Goal: Information Seeking & Learning: Learn about a topic

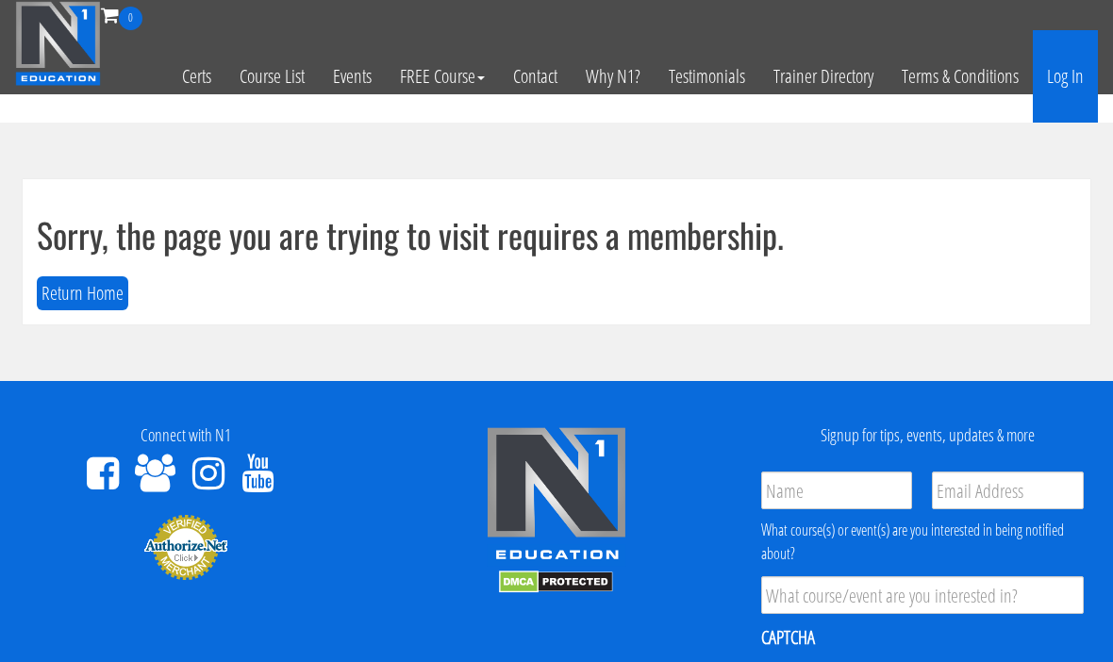
click at [1074, 91] on link "Log In" at bounding box center [1065, 76] width 65 height 92
click at [1070, 96] on link "Log In" at bounding box center [1065, 76] width 65 height 92
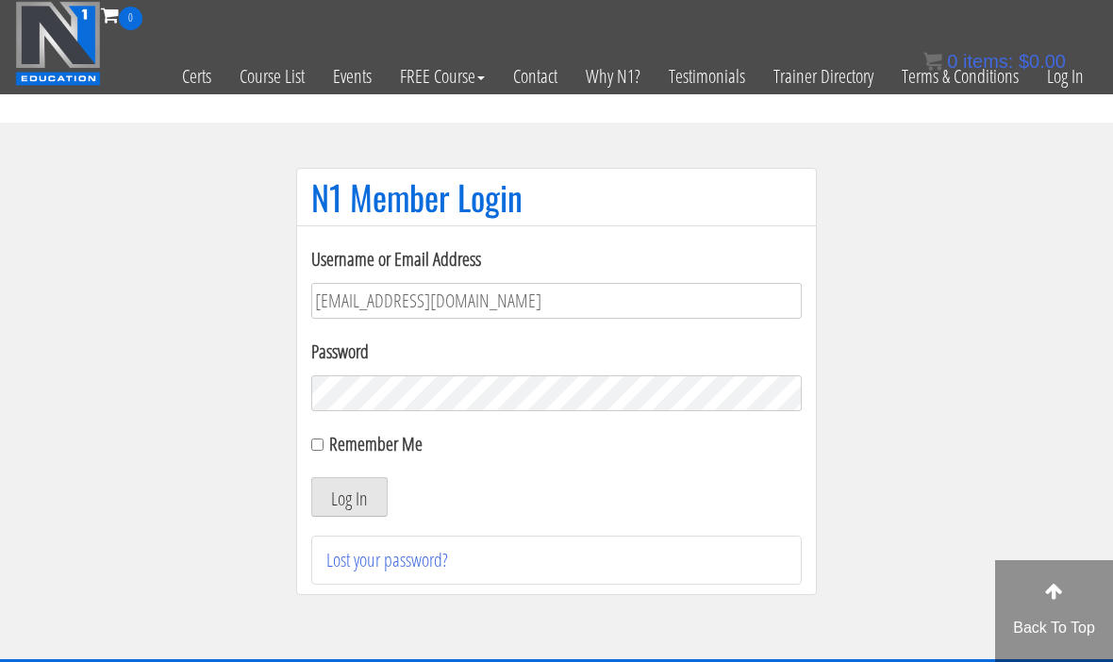
type input "tmg77920@gmail.com"
click at [336, 453] on label "Remember Me" at bounding box center [375, 443] width 93 height 25
click at [323, 451] on input "Remember Me" at bounding box center [317, 444] width 12 height 12
checkbox input "true"
click at [346, 508] on button "Log In" at bounding box center [349, 497] width 76 height 40
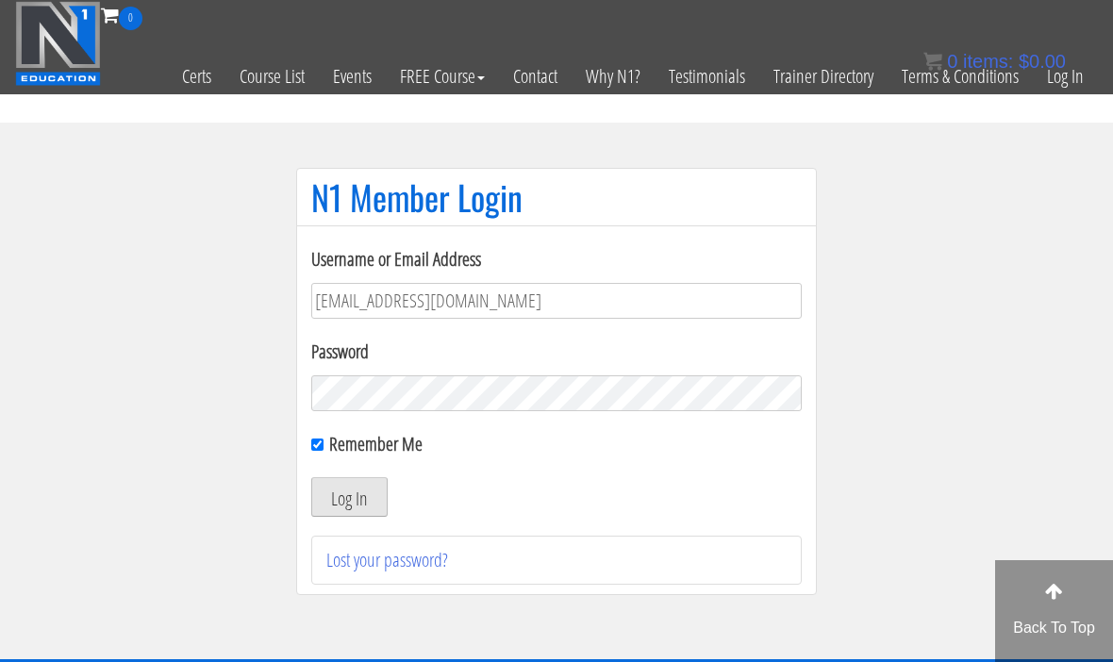
click at [360, 510] on button "Log In" at bounding box center [349, 497] width 76 height 40
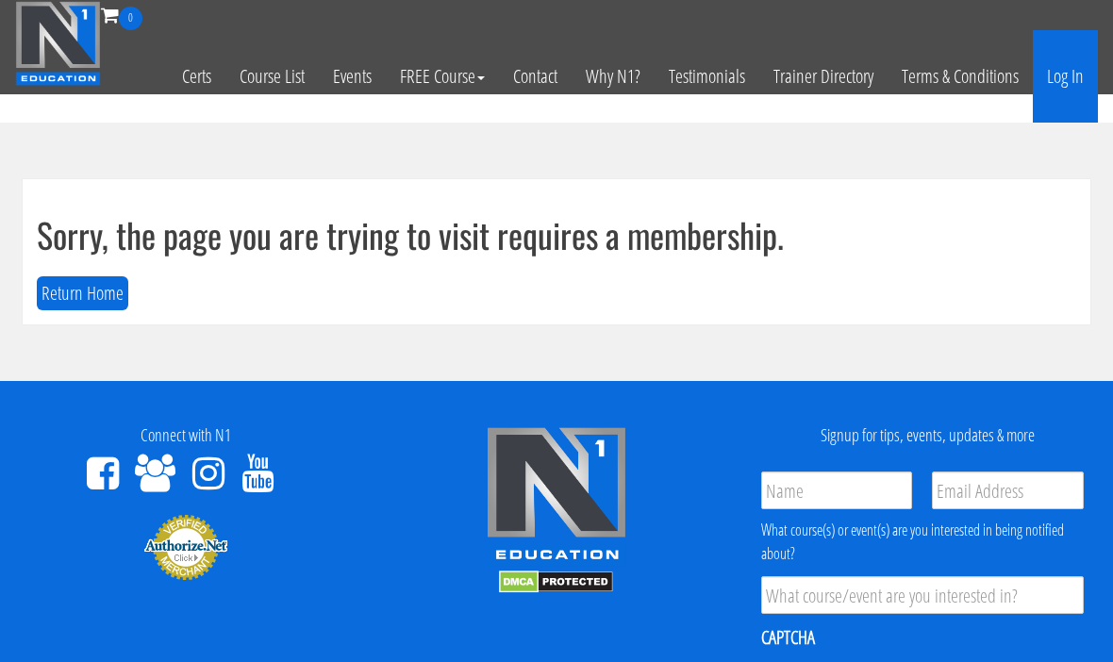
click at [1071, 109] on link "Log In" at bounding box center [1065, 76] width 65 height 92
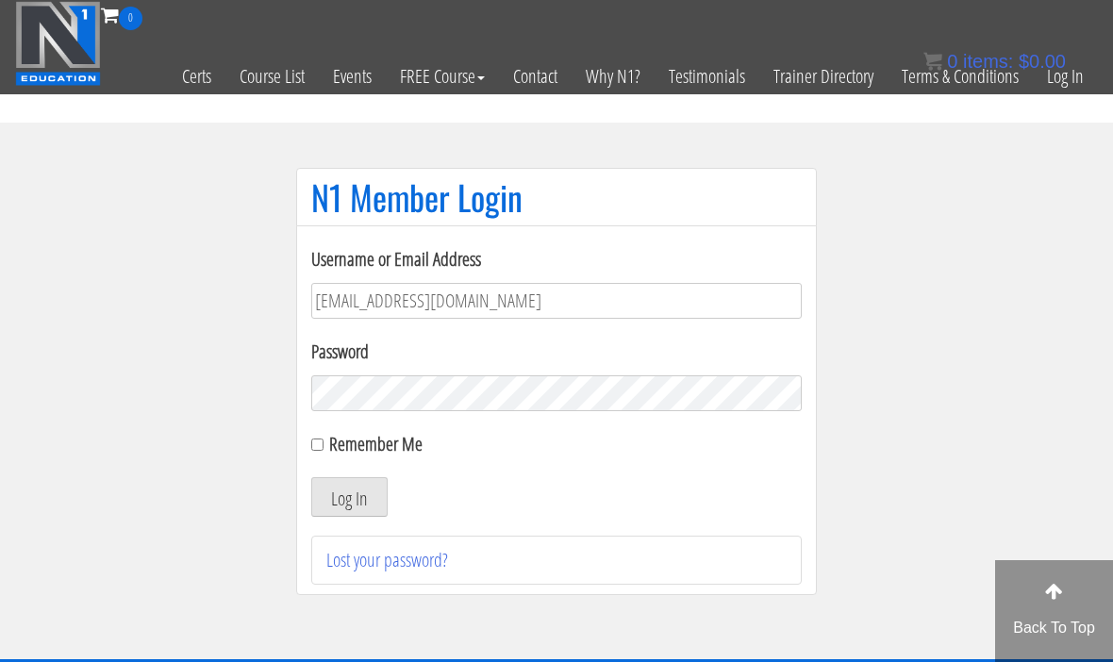
type input "Tmg77920@gmail.com"
click at [320, 451] on input "Remember Me" at bounding box center [317, 444] width 12 height 12
checkbox input "true"
click at [365, 508] on button "Log In" at bounding box center [349, 497] width 76 height 40
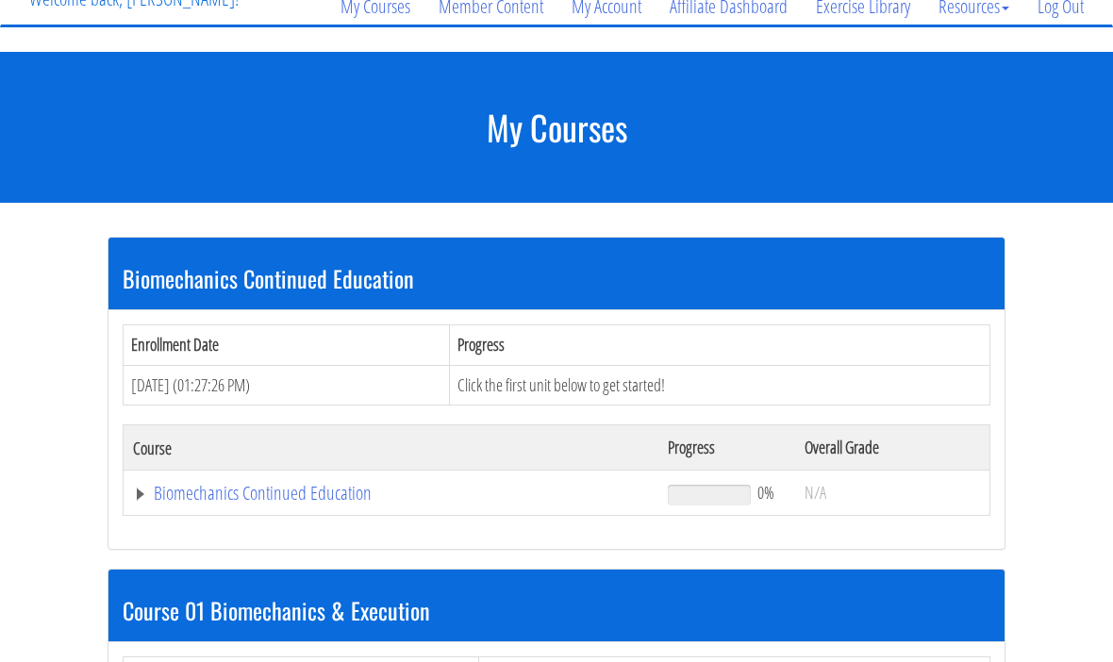
scroll to position [176, 0]
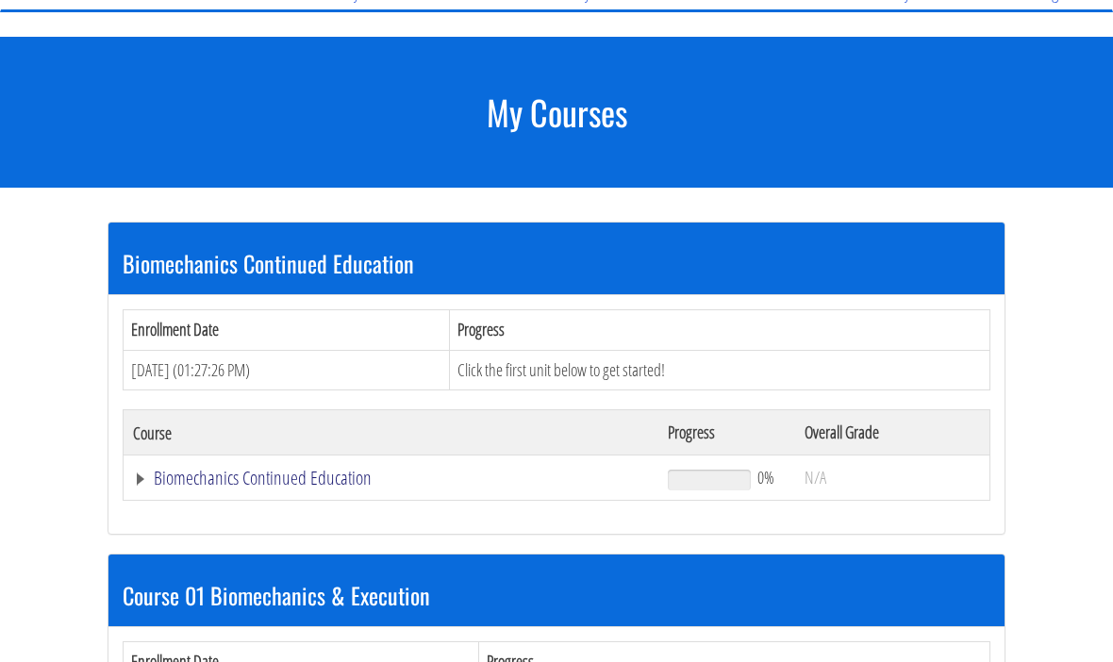
click at [320, 480] on link "Biomechanics Continued Education" at bounding box center [391, 478] width 516 height 19
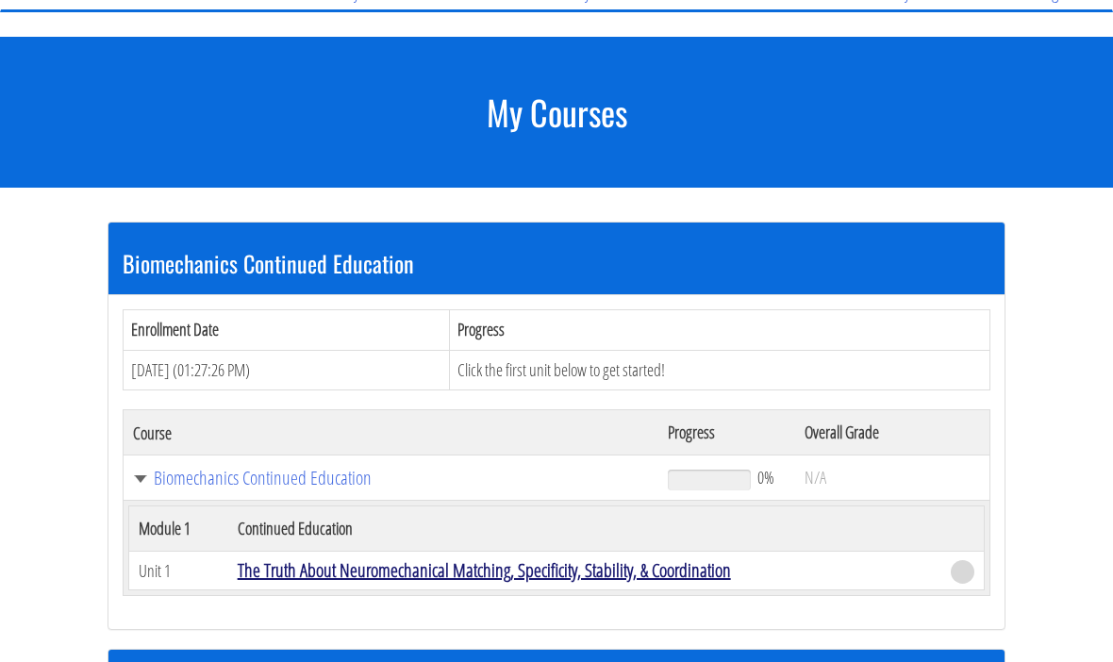
click at [654, 580] on link "The Truth About Neuromechanical Matching, Specificity, Stability, & Coordination" at bounding box center [484, 569] width 493 height 25
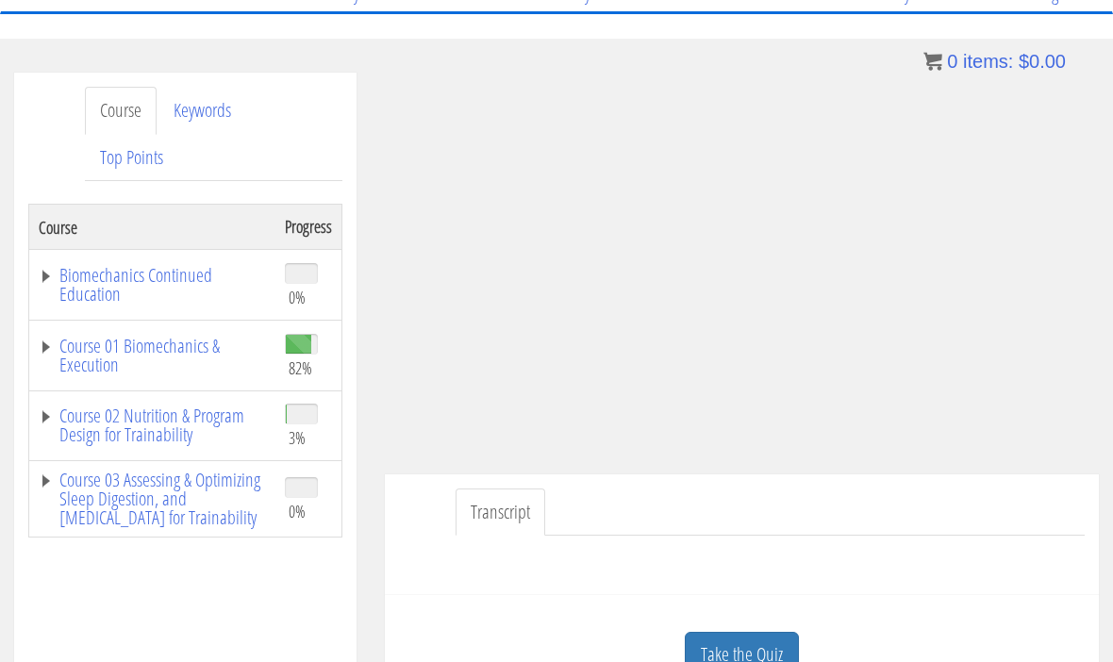
scroll to position [173, 0]
click at [189, 281] on link "Biomechanics Continued Education" at bounding box center [152, 287] width 227 height 38
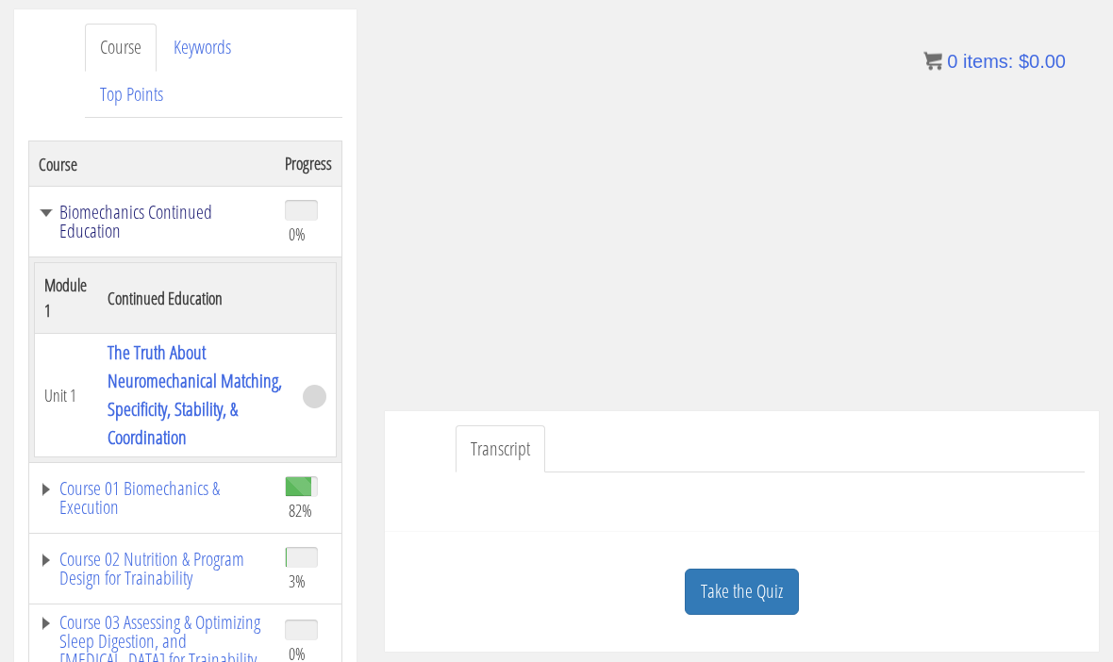
scroll to position [239, 0]
click at [190, 509] on link "Course 01 Biomechanics & Execution" at bounding box center [152, 497] width 227 height 38
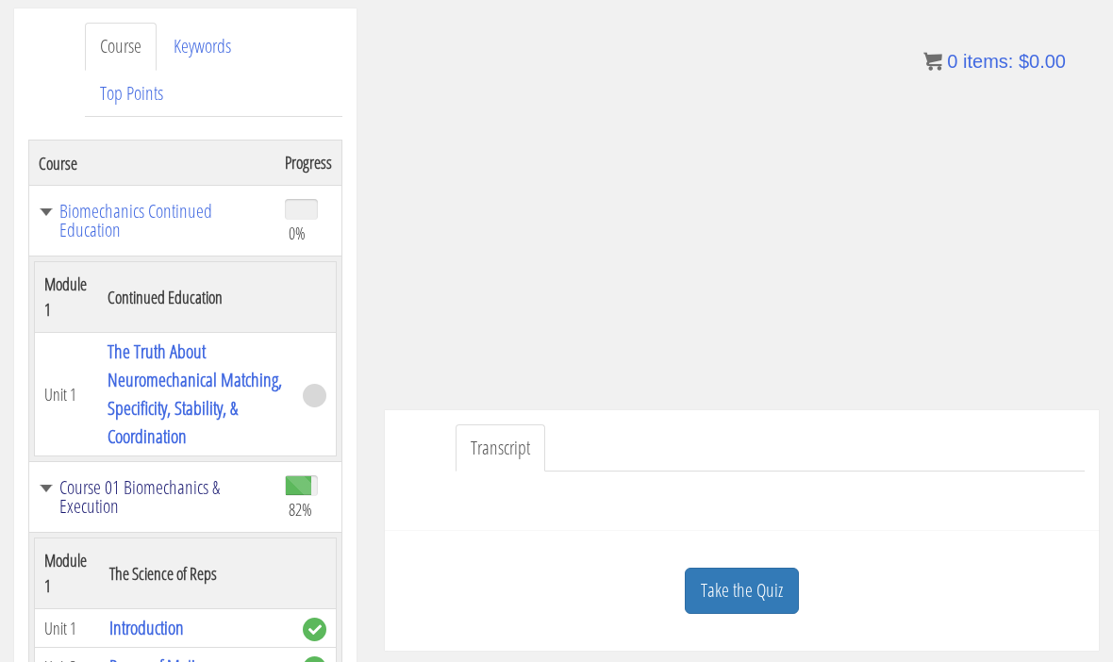
click at [190, 498] on link "Course 01 Biomechanics & Execution" at bounding box center [152, 497] width 227 height 38
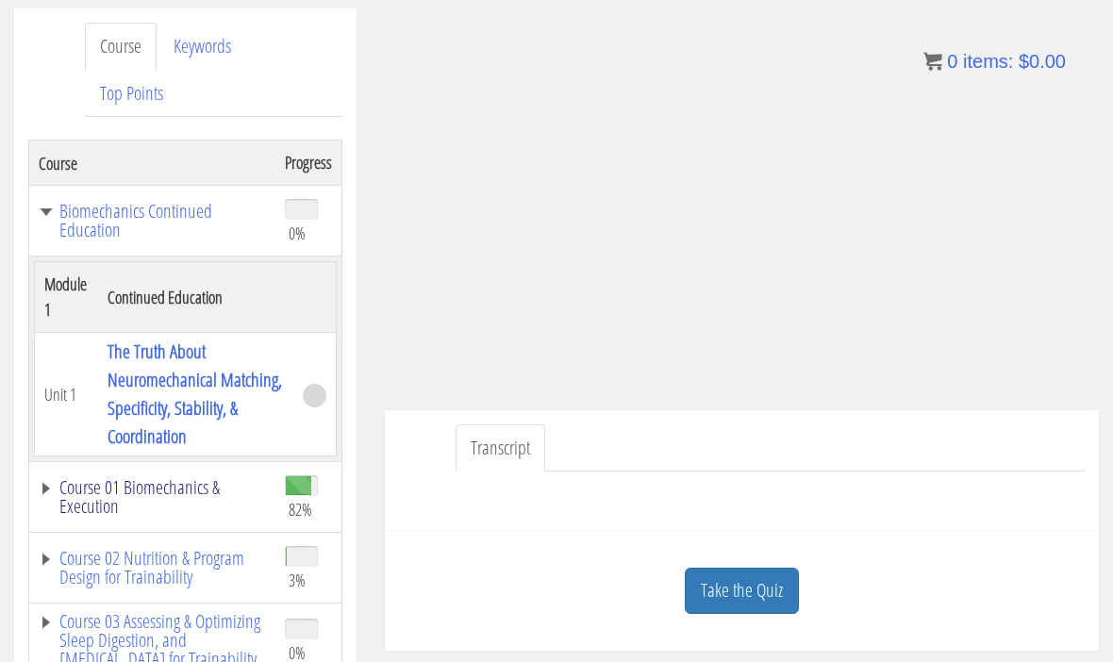
click at [195, 501] on link "Course 01 Biomechanics & Execution" at bounding box center [152, 497] width 227 height 38
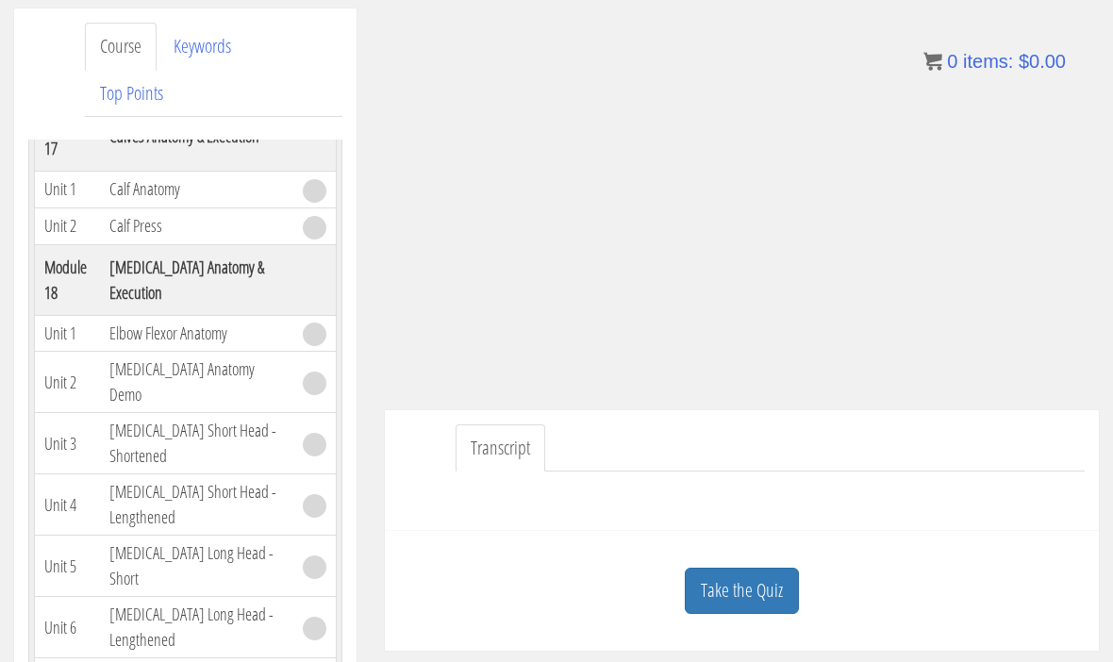
scroll to position [6602, 0]
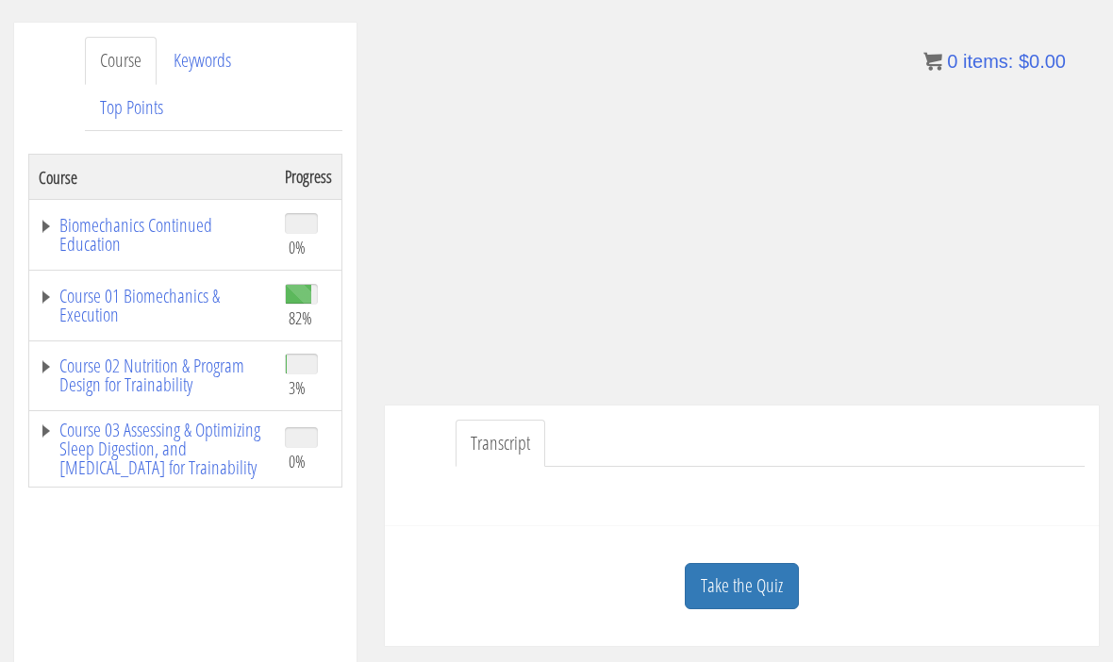
scroll to position [337, 0]
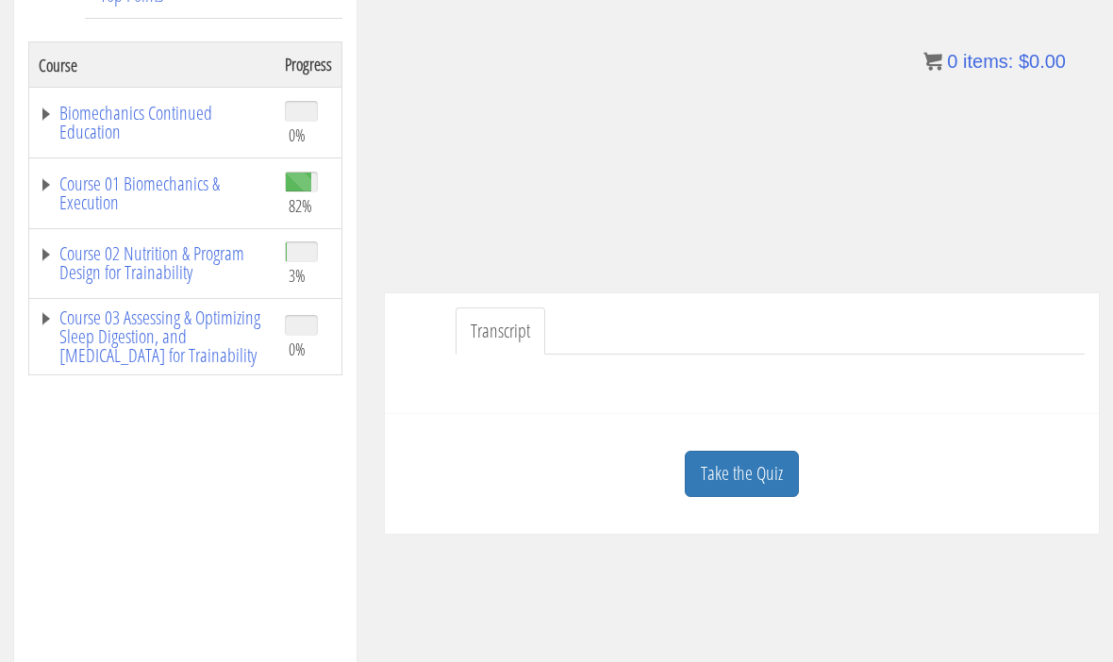
click at [778, 484] on div "Course Keywords Top Points Course Progress Biomechanics Continued Education 0% …" at bounding box center [556, 465] width 1113 height 1111
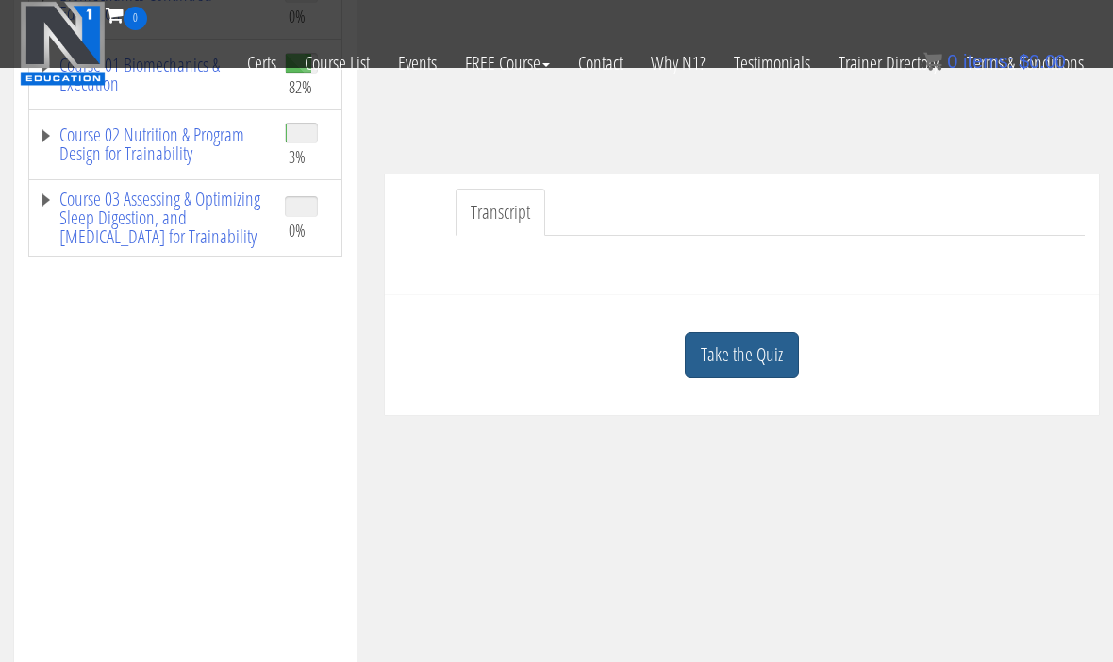
click at [762, 366] on link "Take the Quiz" at bounding box center [742, 355] width 114 height 46
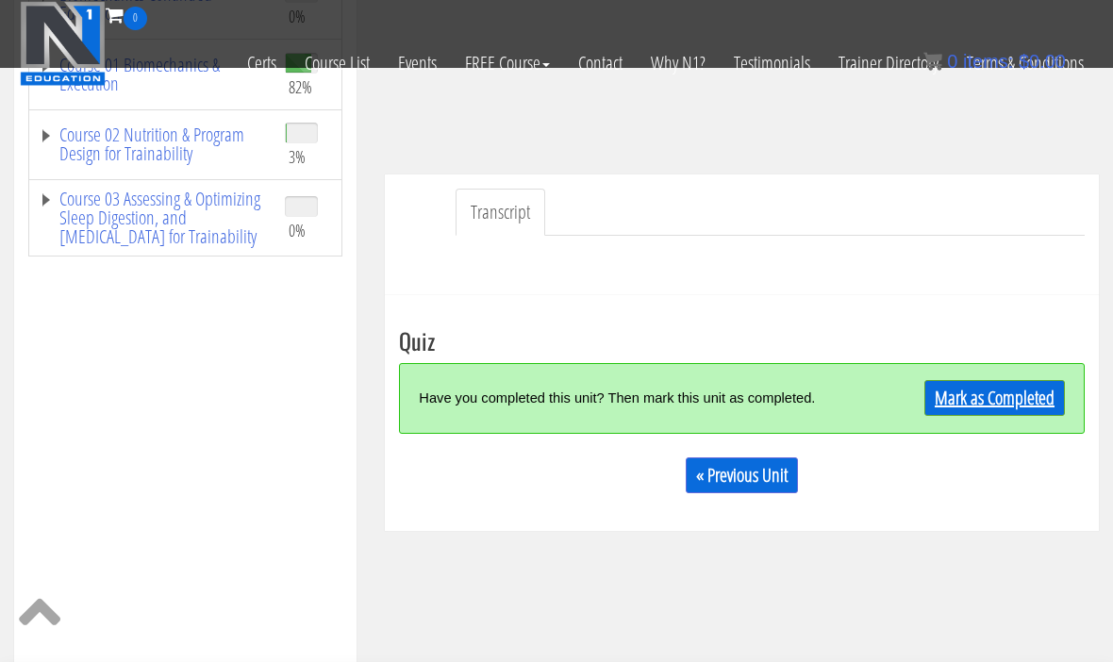
click at [1030, 414] on link "Mark as Completed" at bounding box center [994, 398] width 141 height 36
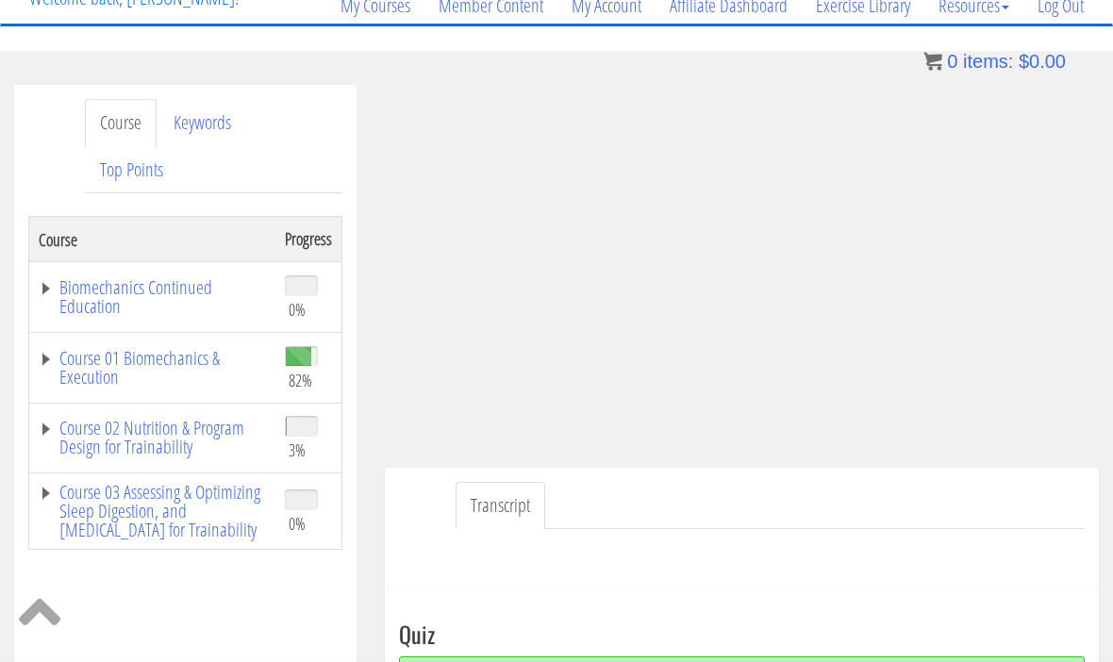
scroll to position [155, 0]
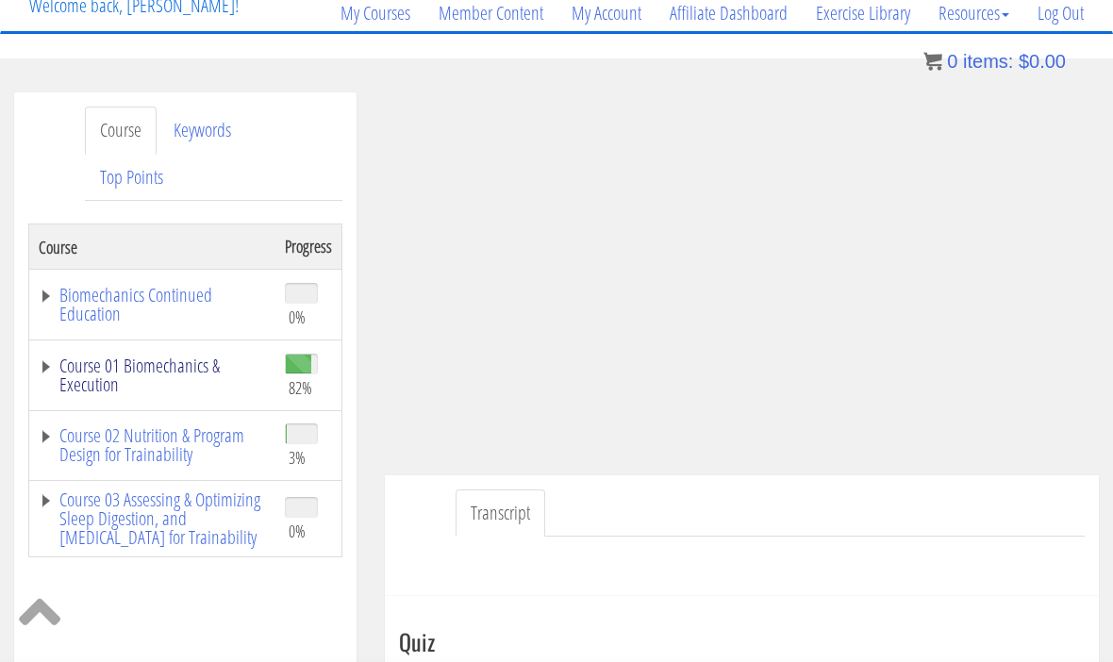
click at [201, 364] on link "Course 01 Biomechanics & Execution" at bounding box center [152, 375] width 227 height 38
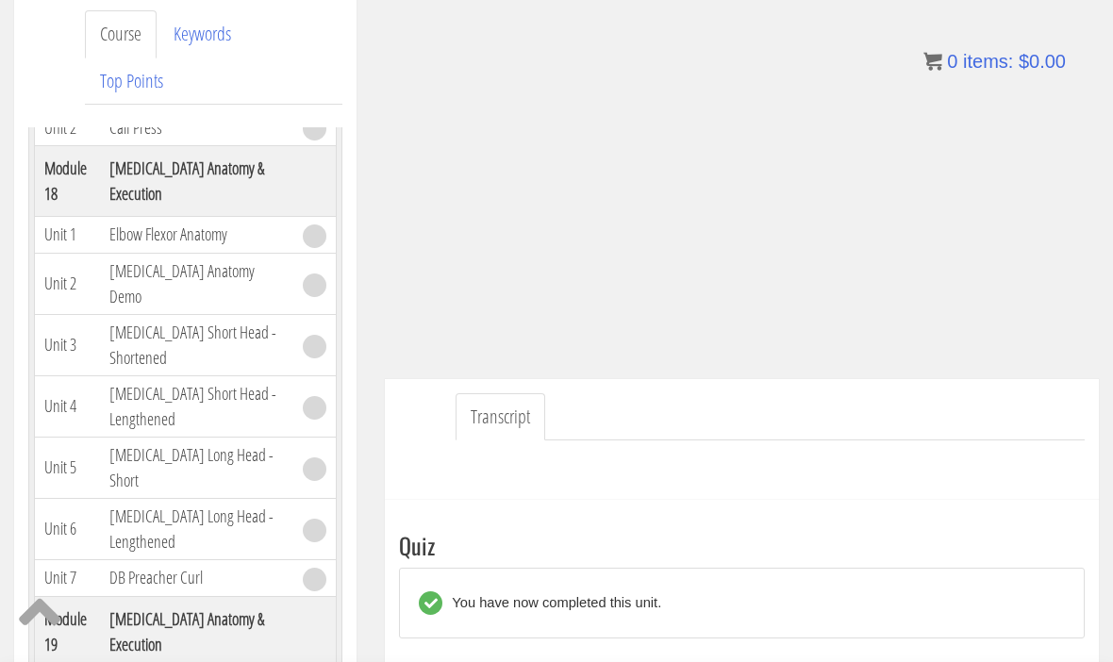
scroll to position [351, 0]
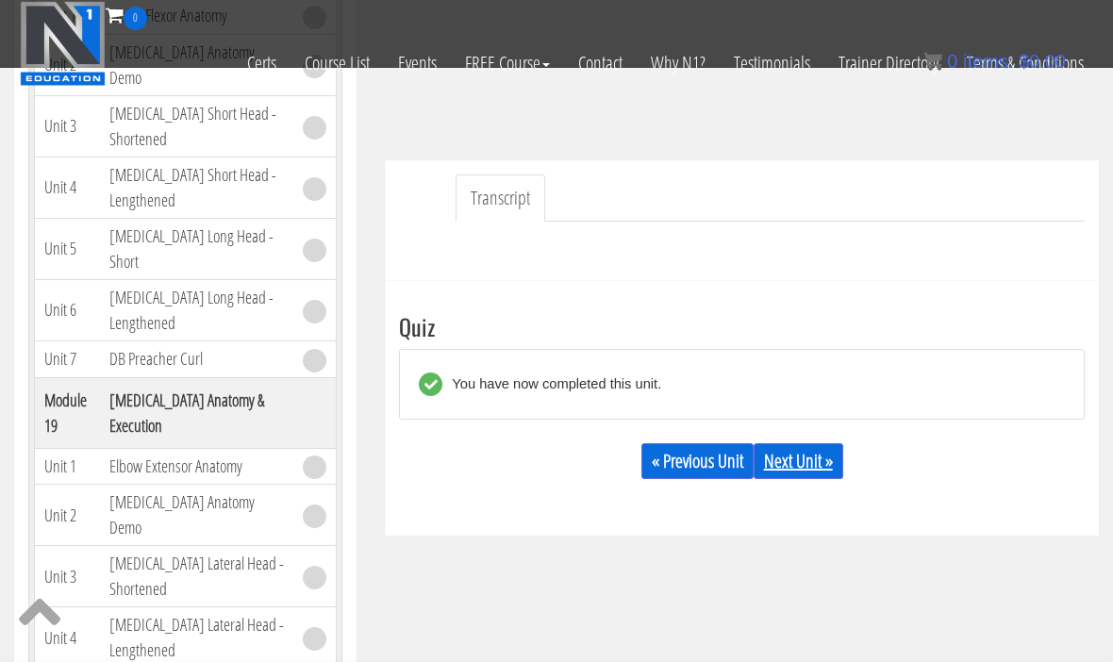
click at [835, 469] on link "Next Unit »" at bounding box center [798, 461] width 90 height 36
